Goal: Information Seeking & Learning: Learn about a topic

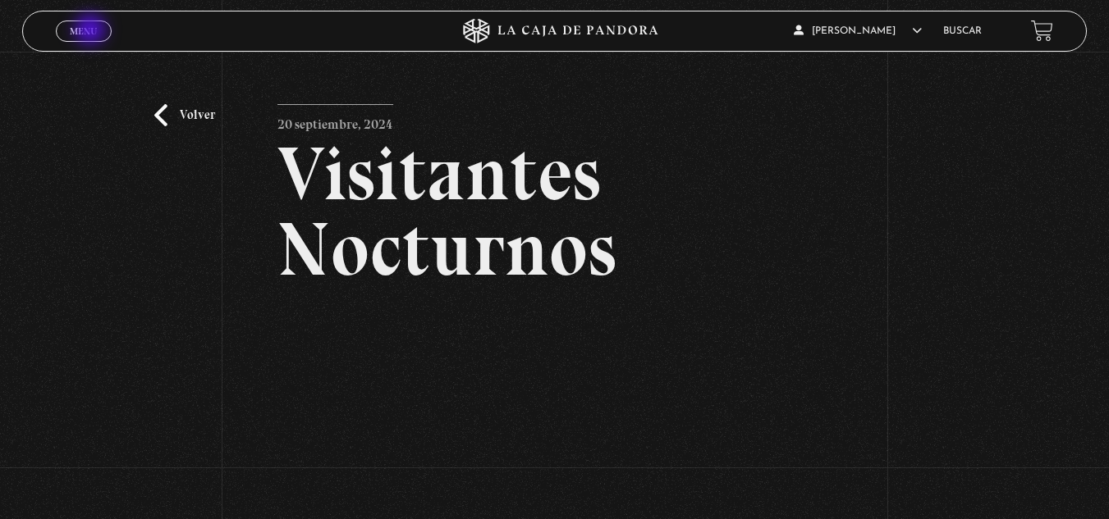
click at [92, 31] on span "Menu" at bounding box center [83, 31] width 27 height 10
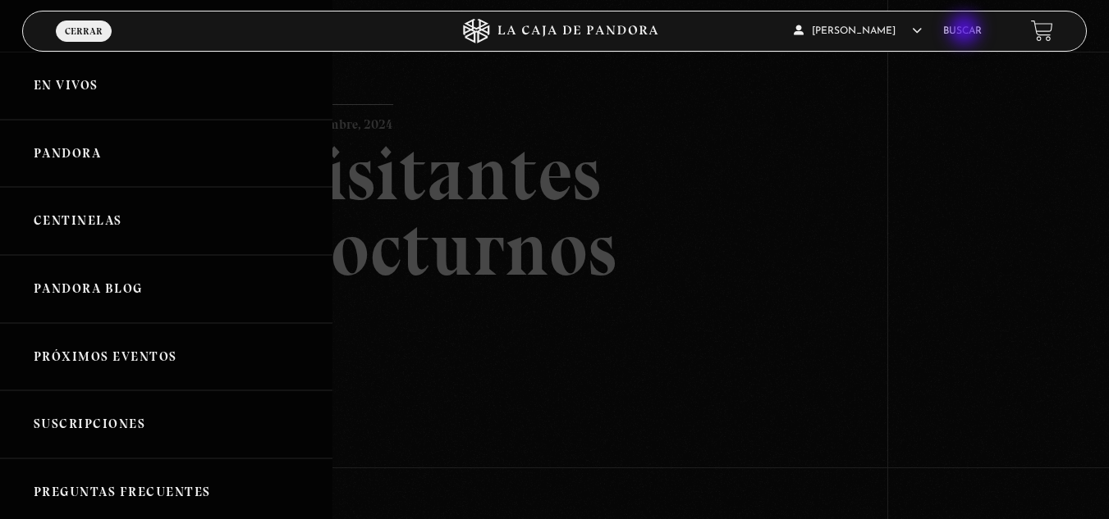
click at [966, 31] on link "Buscar" at bounding box center [962, 31] width 39 height 10
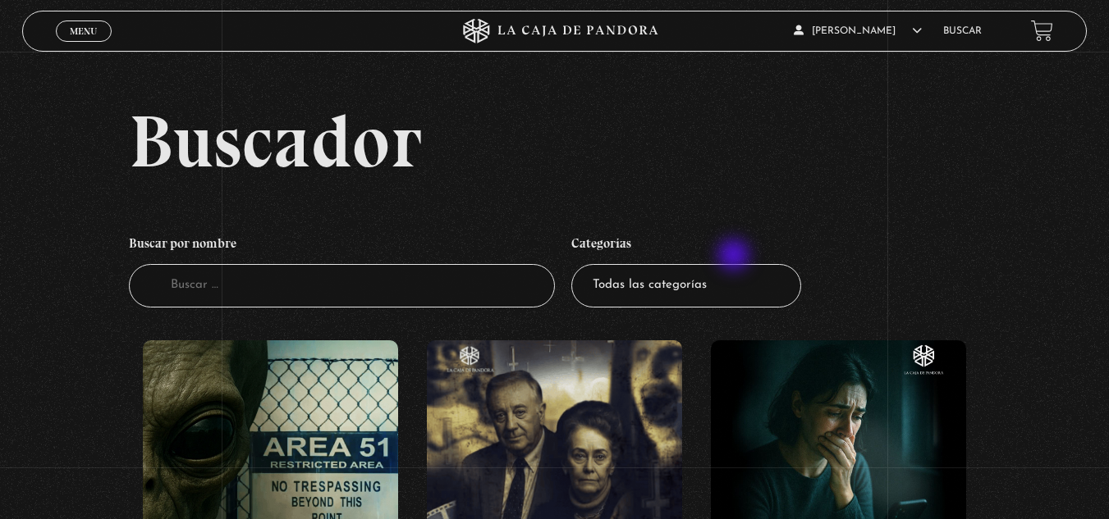
scroll to position [82, 0]
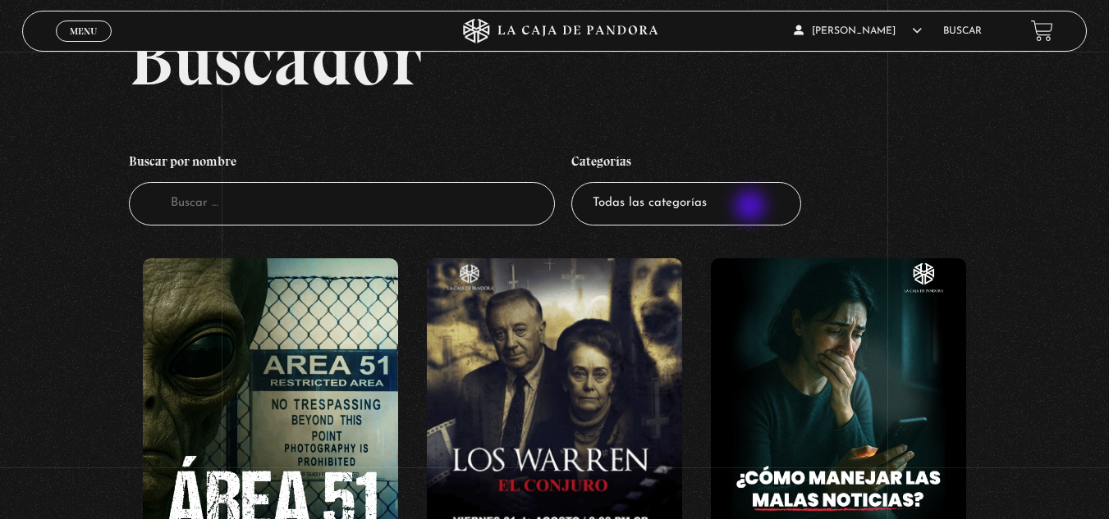
click at [752, 208] on select "Todas las categorías 11:11 Humanitario (1) Amo los [DATE] (2) Análisis de serie…" at bounding box center [686, 203] width 230 height 43
select select "mundo-espiritual"
click at [577, 182] on select "Todas las categorías 11:11 Humanitario (1) Amo los [DATE] (2) Análisis de serie…" at bounding box center [686, 203] width 230 height 43
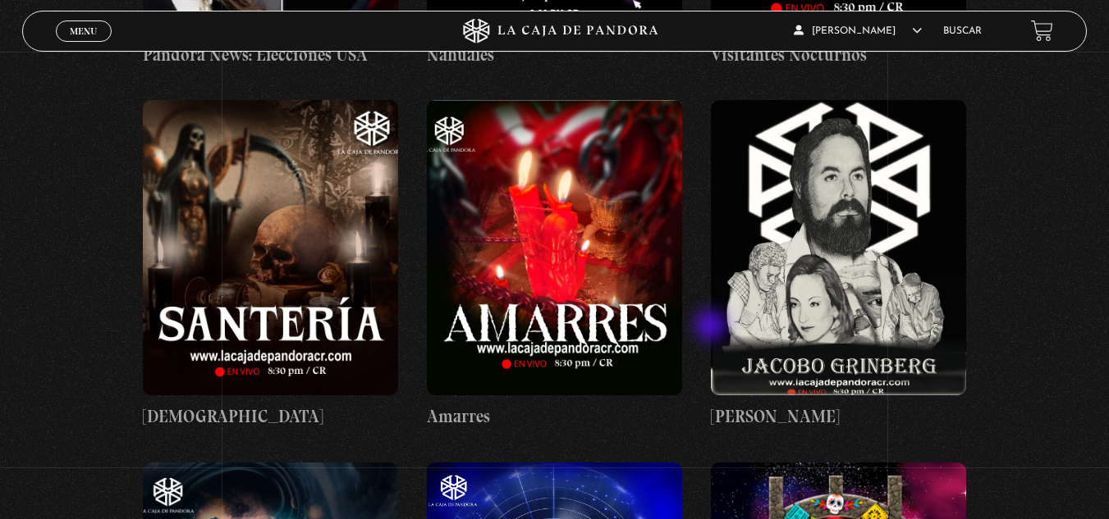
scroll to position [985, 0]
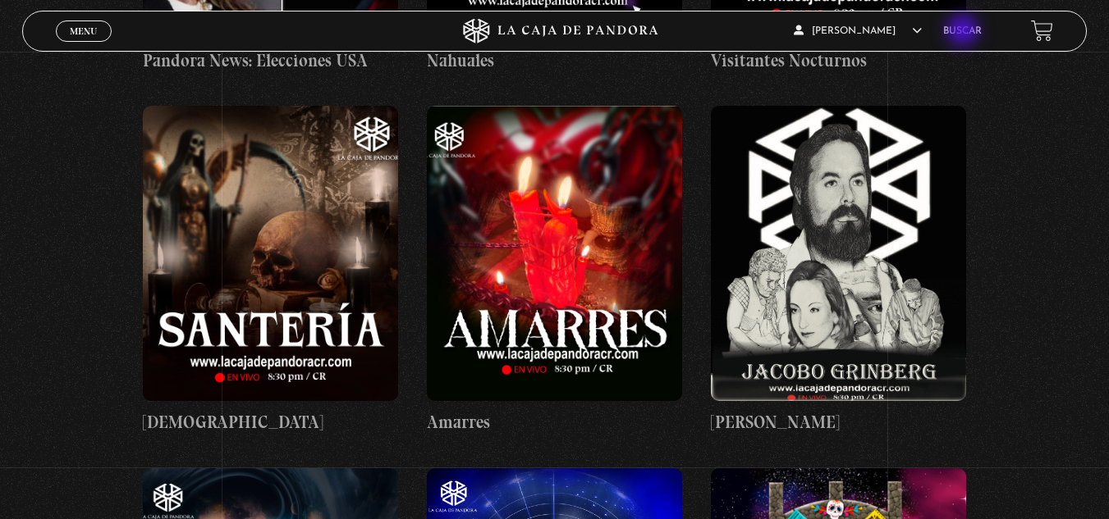
click at [964, 32] on link "Buscar" at bounding box center [962, 31] width 39 height 10
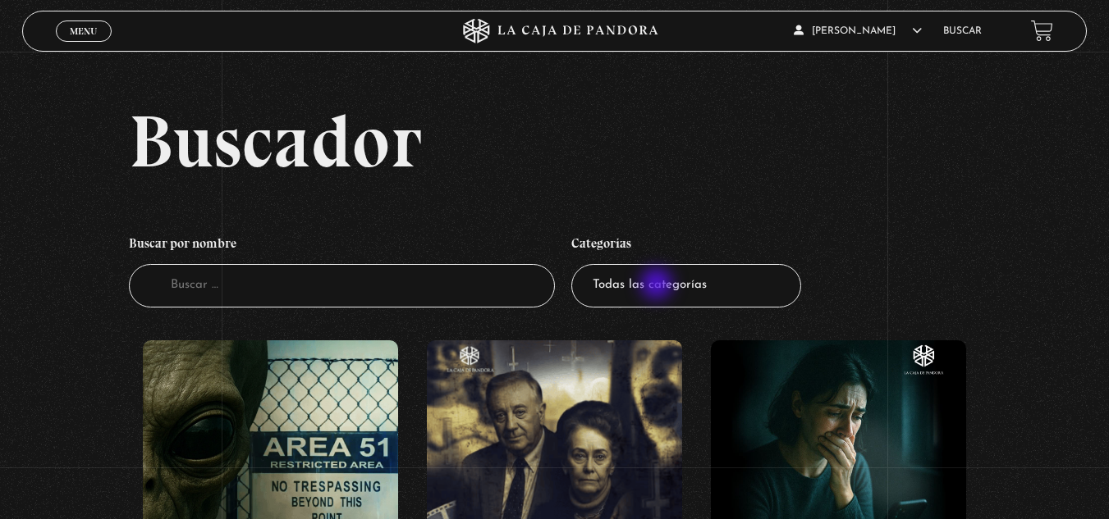
click at [658, 286] on select "Todas las categorías 11:11 Humanitario (1) Amo los Lunes (2) Análisis de series…" at bounding box center [686, 285] width 230 height 43
select select "paranormal"
click at [577, 264] on select "Todas las categorías 11:11 Humanitario (1) Amo los Lunes (2) Análisis de series…" at bounding box center [686, 285] width 230 height 43
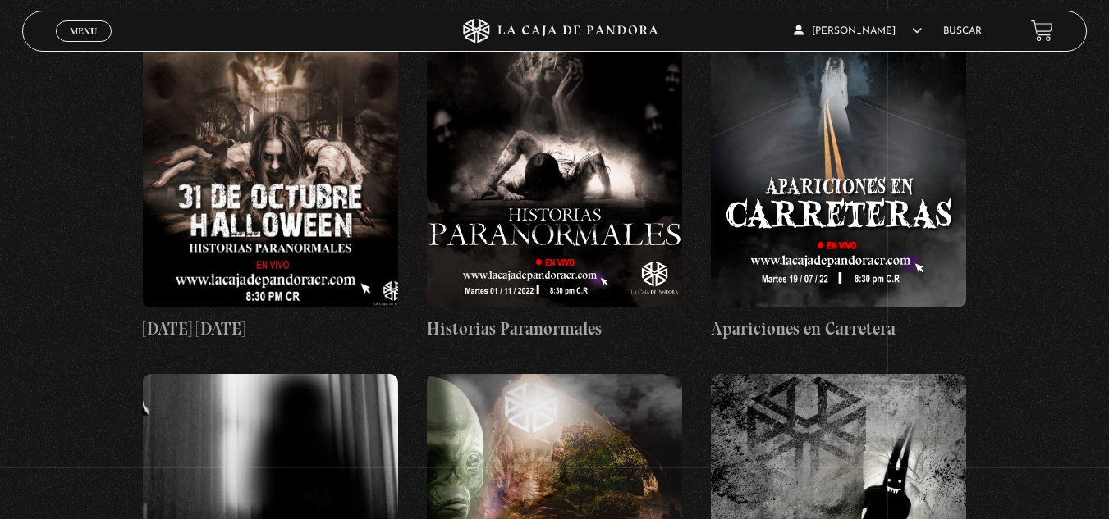
scroll to position [246, 0]
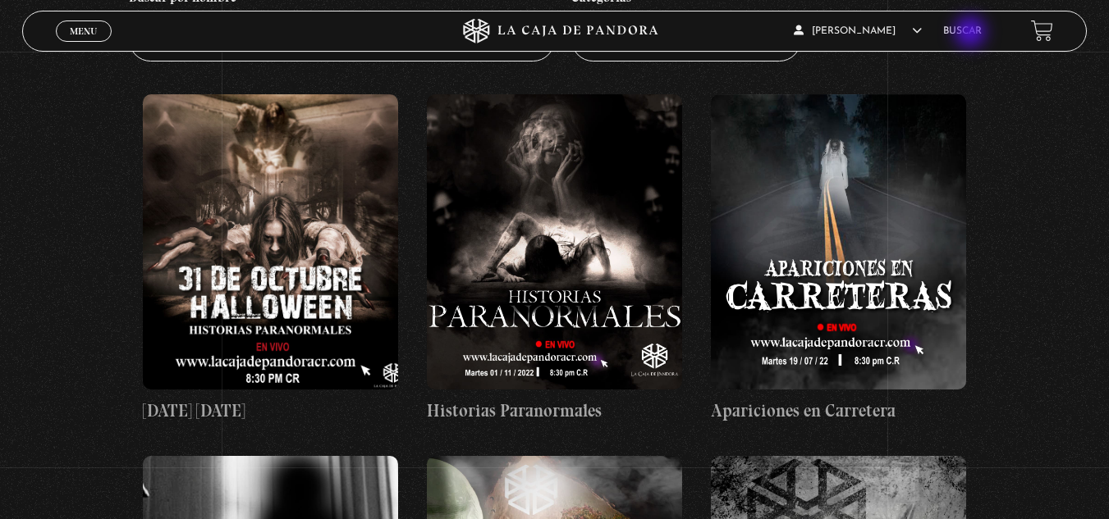
click at [972, 34] on link "Buscar" at bounding box center [962, 31] width 39 height 10
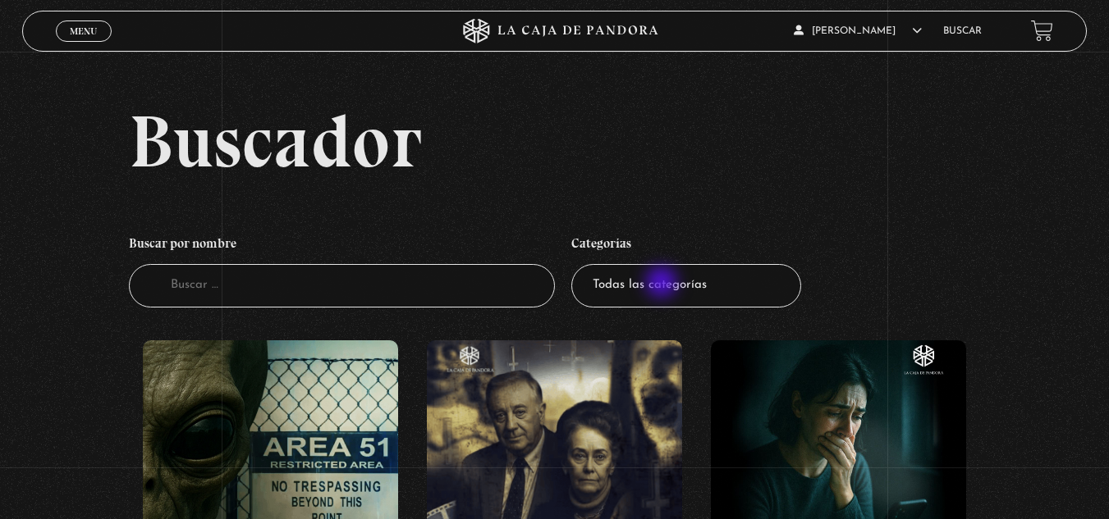
click at [663, 281] on select "Todas las categorías 11:11 Humanitario (1) Amo los Lunes (2) Análisis de series…" at bounding box center [686, 285] width 230 height 43
select select "centinelas"
click at [577, 264] on select "Todas las categorías 11:11 Humanitario (1) Amo los Lunes (2) Análisis de series…" at bounding box center [686, 285] width 230 height 43
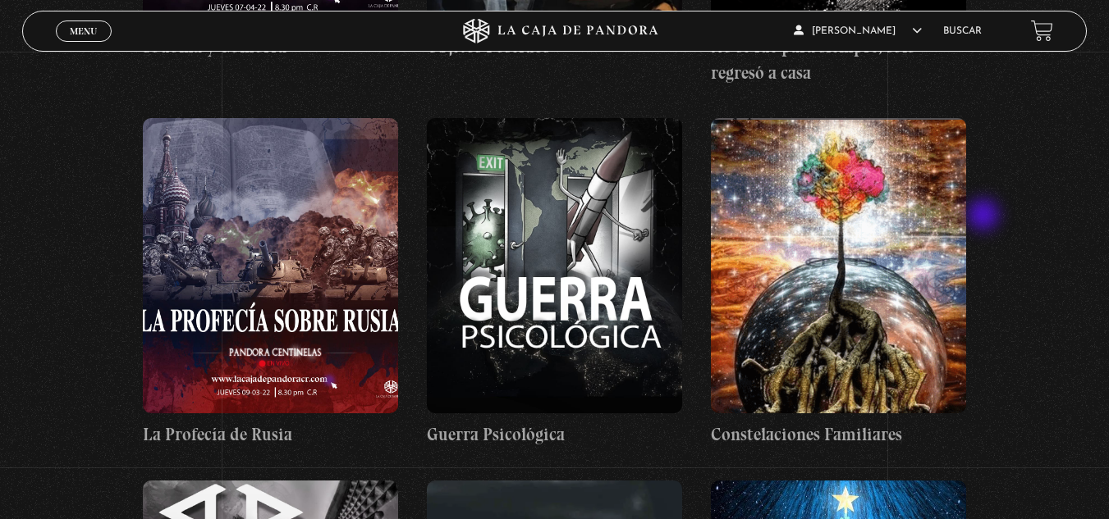
scroll to position [8042, 0]
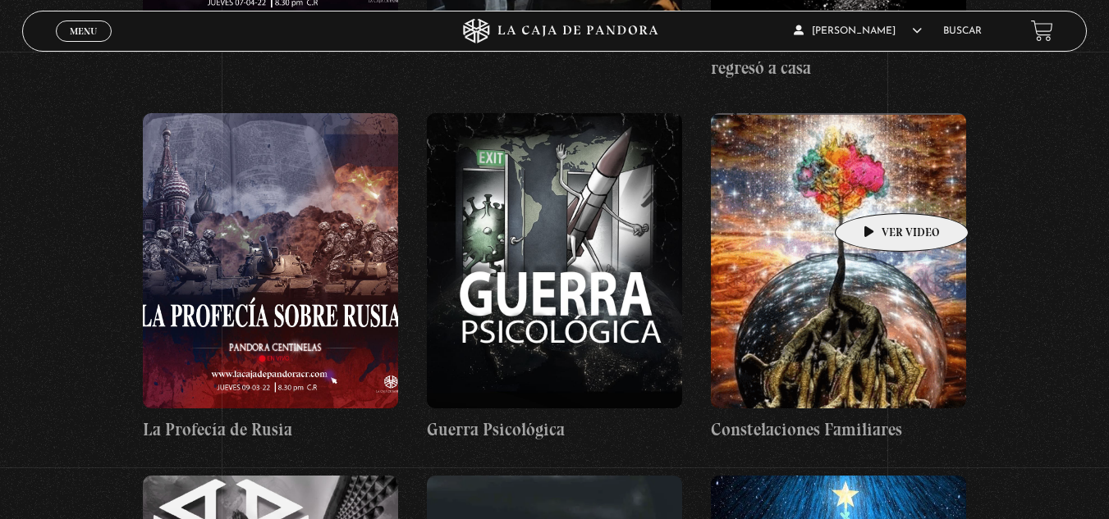
click at [876, 189] on figure at bounding box center [838, 260] width 255 height 295
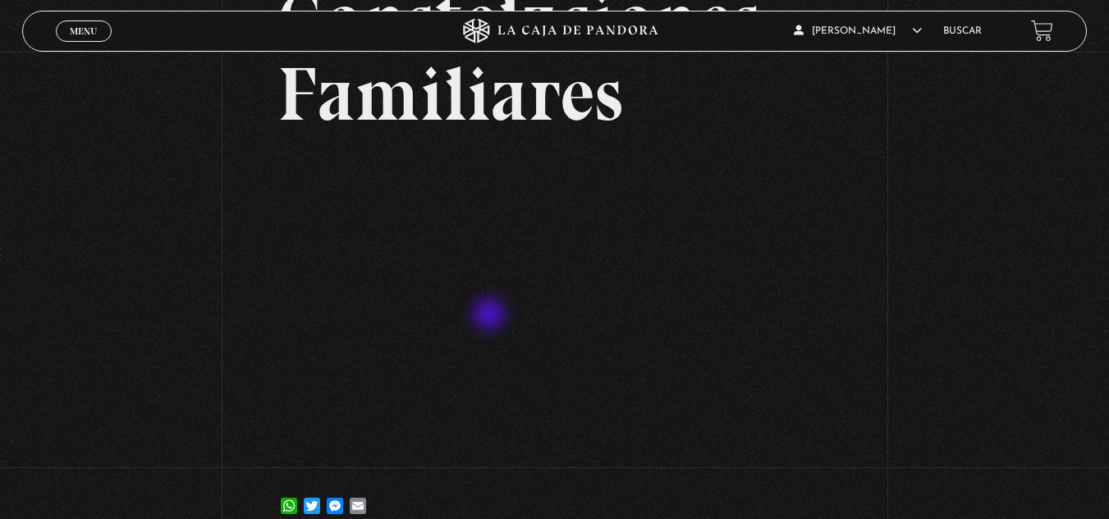
scroll to position [164, 0]
